Goal: Task Accomplishment & Management: Use online tool/utility

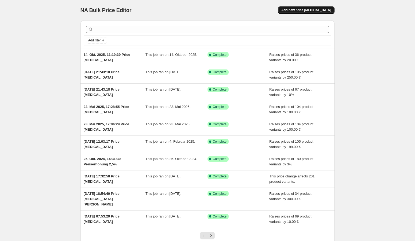
click at [318, 10] on span "Add new price [MEDICAL_DATA]" at bounding box center [306, 10] width 50 height 4
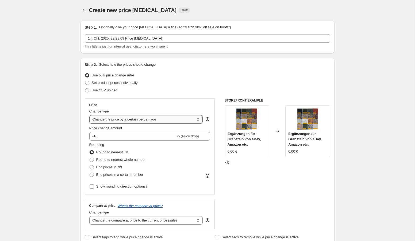
click at [159, 119] on select "Change the price to a certain amount Change the price by a certain amount Chang…" at bounding box center [146, 119] width 114 height 9
click at [89, 115] on select "Change the price to a certain amount Change the price by a certain amount Chang…" at bounding box center [146, 119] width 114 height 9
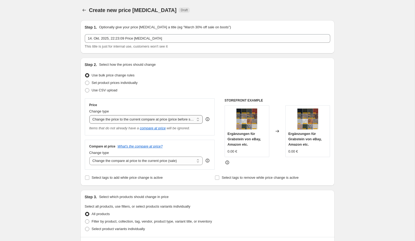
click at [133, 121] on select "Change the price to a certain amount Change the price by a certain amount Chang…" at bounding box center [146, 119] width 114 height 9
select select "percentage"
click at [89, 115] on select "Change the price to a certain amount Change the price by a certain amount Chang…" at bounding box center [146, 119] width 114 height 9
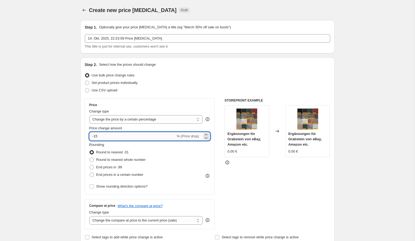
click at [107, 137] on input "-15" at bounding box center [132, 136] width 86 height 9
type input "-1"
type input "10"
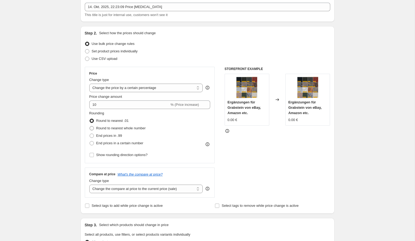
scroll to position [50, 0]
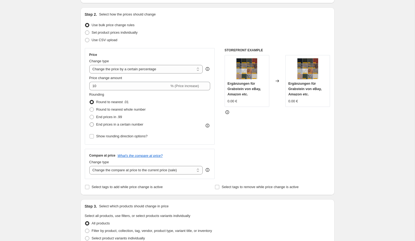
click at [116, 124] on span "End prices in a certain number" at bounding box center [119, 124] width 47 height 4
click at [90, 123] on input "End prices in a certain number" at bounding box center [90, 122] width 0 height 0
radio input "true"
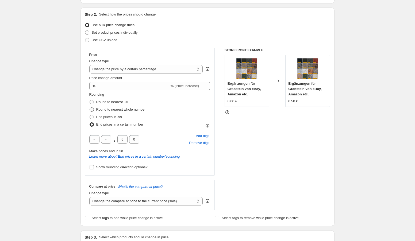
click at [92, 109] on span at bounding box center [92, 109] width 4 height 4
click at [90, 108] on input "Round to nearest whole number" at bounding box center [90, 107] width 0 height 0
radio input "true"
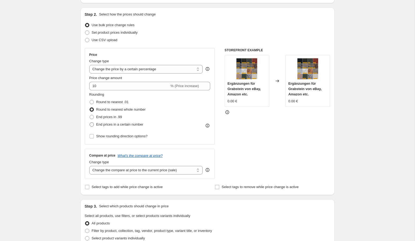
click at [92, 125] on span at bounding box center [92, 124] width 4 height 4
click at [90, 123] on input "End prices in a certain number" at bounding box center [90, 122] width 0 height 0
radio input "true"
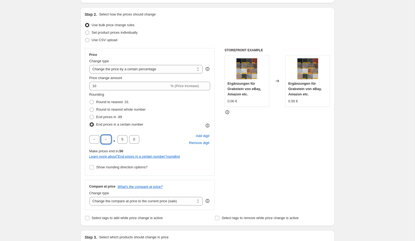
click at [107, 140] on input "text" at bounding box center [106, 139] width 10 height 9
type input "9"
type input "0"
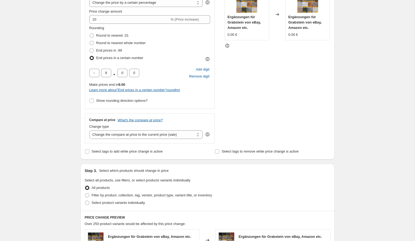
scroll to position [131, 0]
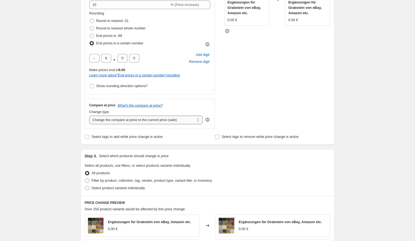
click at [174, 120] on select "Change the compare at price to the current price (sale) Change the compare at p…" at bounding box center [146, 120] width 114 height 9
select select "remove"
click at [89, 116] on select "Change the compare at price to the current price (sale) Change the compare at p…" at bounding box center [146, 120] width 114 height 9
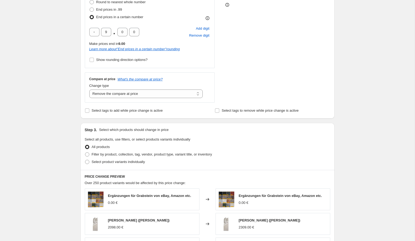
scroll to position [179, 0]
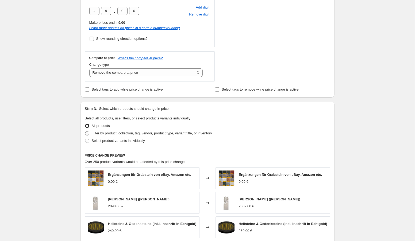
click at [115, 134] on span "Filter by product, collection, tag, vendor, product type, variant title, or inv…" at bounding box center [152, 133] width 120 height 4
click at [85, 131] on input "Filter by product, collection, tag, vendor, product type, variant title, or inv…" at bounding box center [85, 131] width 0 height 0
radio input "true"
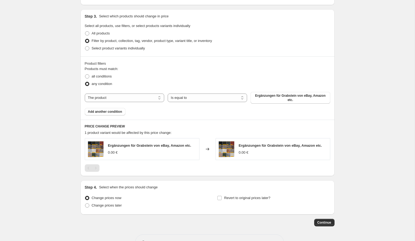
scroll to position [274, 0]
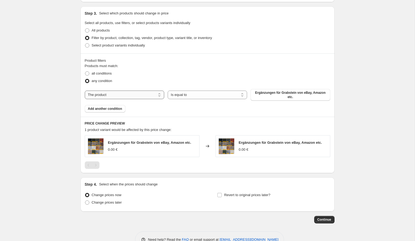
click at [138, 96] on select "The product The product's collection The product's tag The product's vendor The…" at bounding box center [124, 95] width 79 height 9
select select "collection"
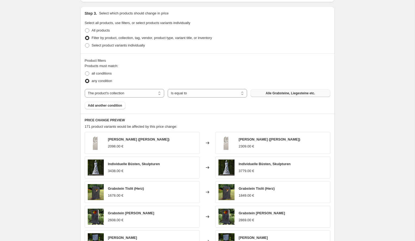
click at [279, 94] on span "Alle Grabsteine, Liegesteine etc." at bounding box center [289, 93] width 49 height 4
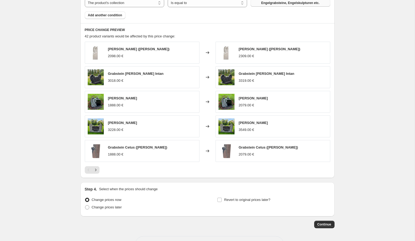
scroll to position [360, 0]
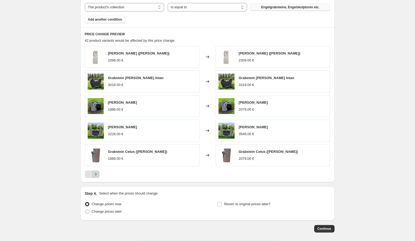
click at [96, 174] on icon "Next" at bounding box center [95, 174] width 5 height 5
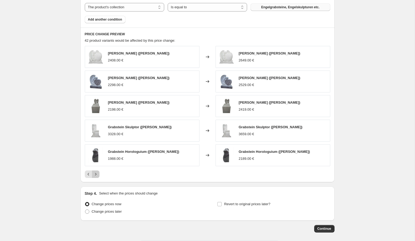
click at [96, 174] on icon "Next" at bounding box center [95, 174] width 5 height 5
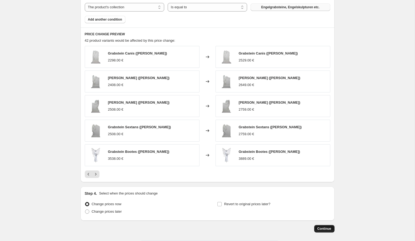
click at [324, 230] on span "Continue" at bounding box center [324, 229] width 14 height 4
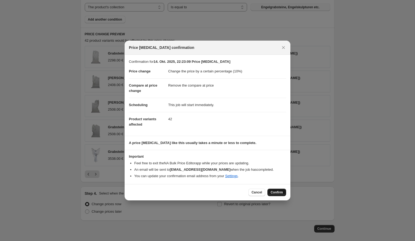
click at [278, 193] on span "Confirm" at bounding box center [276, 192] width 12 height 4
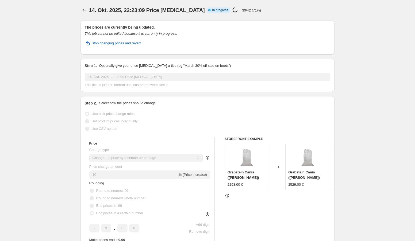
select select "percentage"
select select "remove"
select select "collection"
